Goal: Transaction & Acquisition: Obtain resource

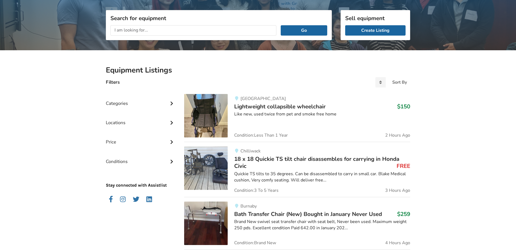
scroll to position [54, 0]
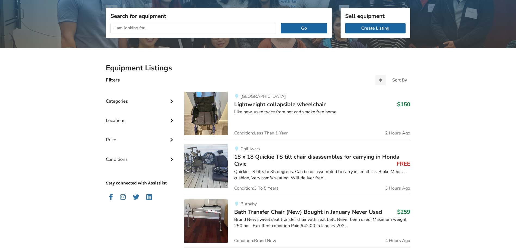
click at [117, 101] on div "Categories" at bounding box center [141, 97] width 70 height 19
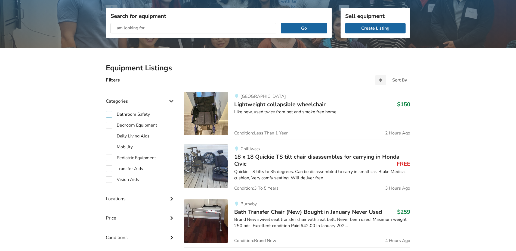
click at [120, 114] on label "Bathroom Safety" at bounding box center [128, 114] width 44 height 7
checkbox input "true"
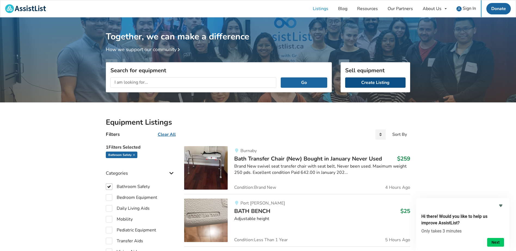
click at [382, 85] on link "Create Listing" at bounding box center [375, 82] width 60 height 10
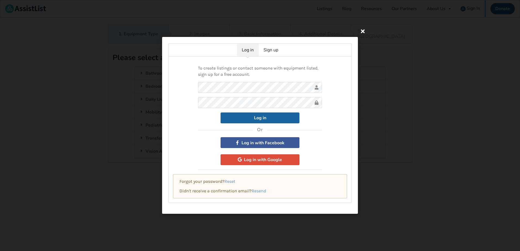
click at [362, 31] on icon at bounding box center [363, 31] width 10 height 10
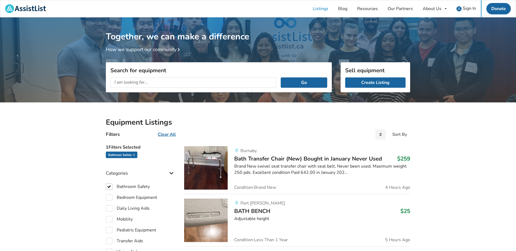
click at [285, 159] on span "Bath Transfer Chair (New) Bought in January Never Used" at bounding box center [308, 159] width 148 height 8
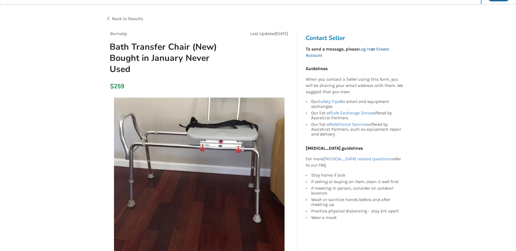
scroll to position [6, 0]
